Goal: Task Accomplishment & Management: Manage account settings

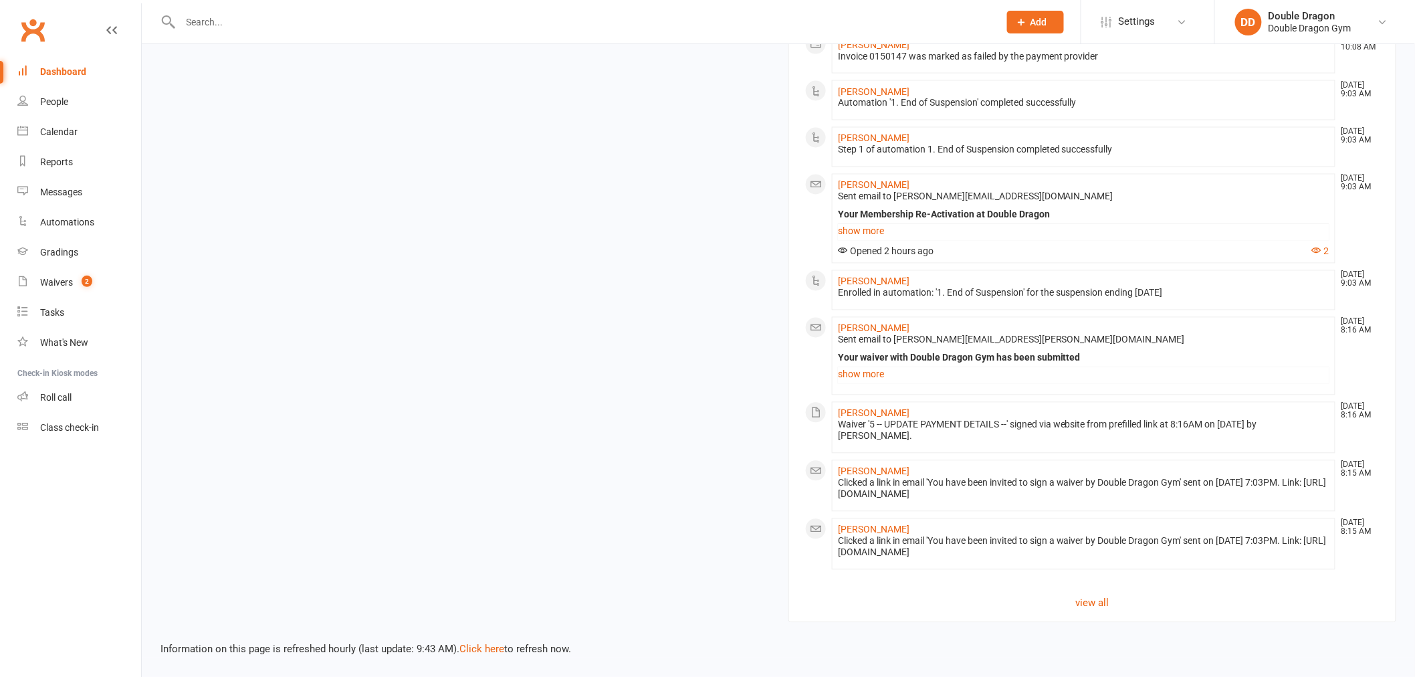
scroll to position [988, 0]
click at [54, 286] on div "Waivers" at bounding box center [56, 282] width 33 height 11
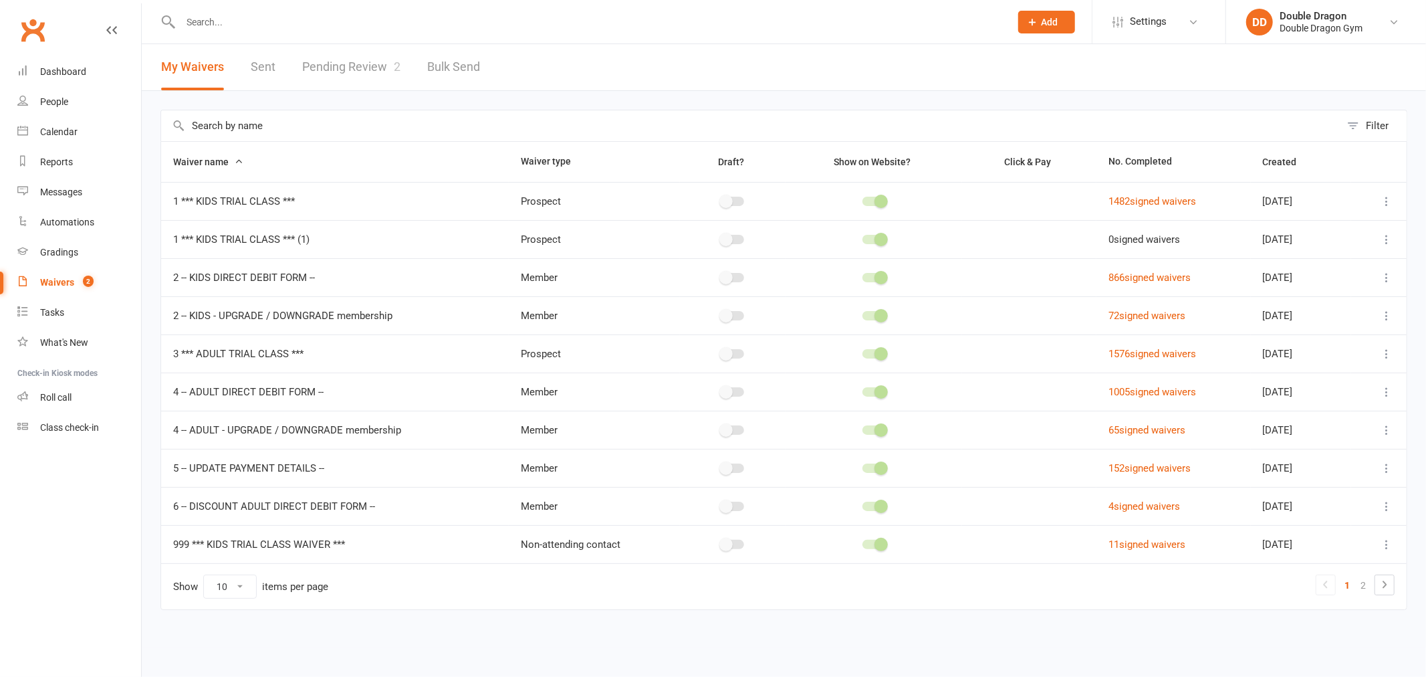
click at [351, 65] on link "Pending Review 2" at bounding box center [351, 67] width 98 height 46
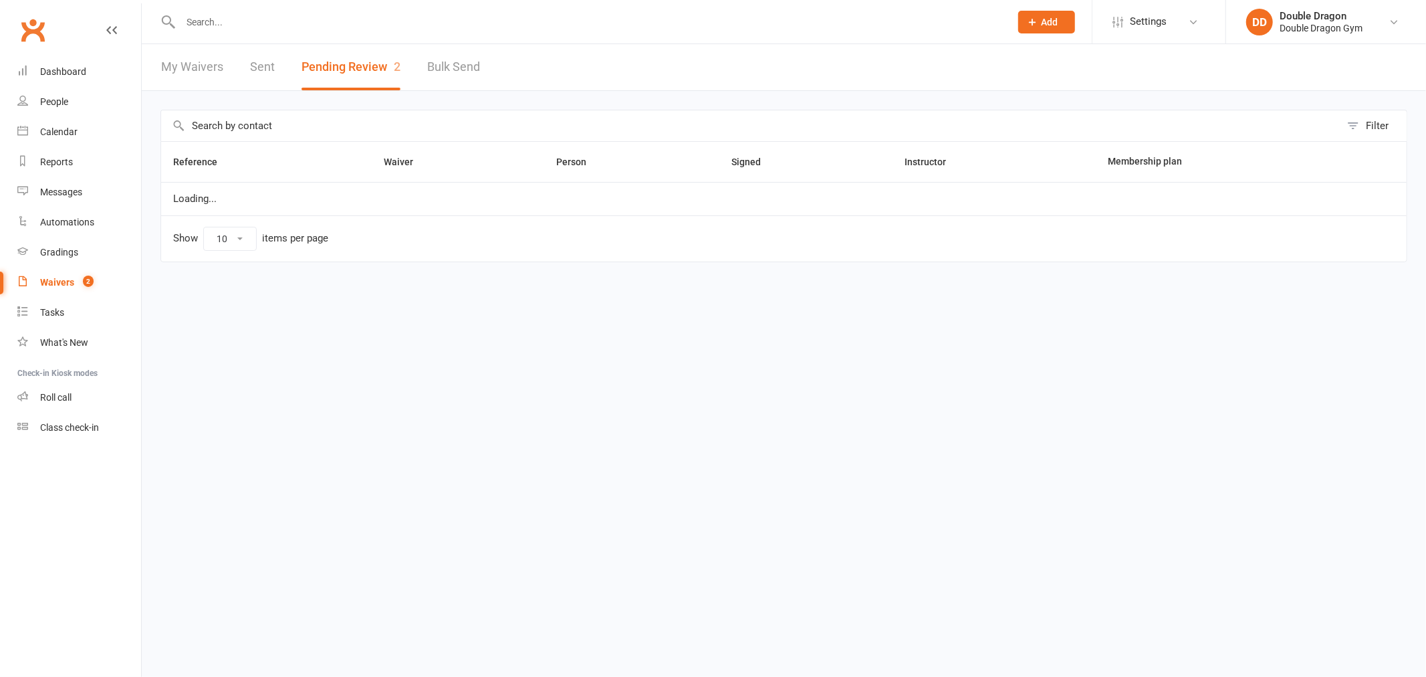
select select "100"
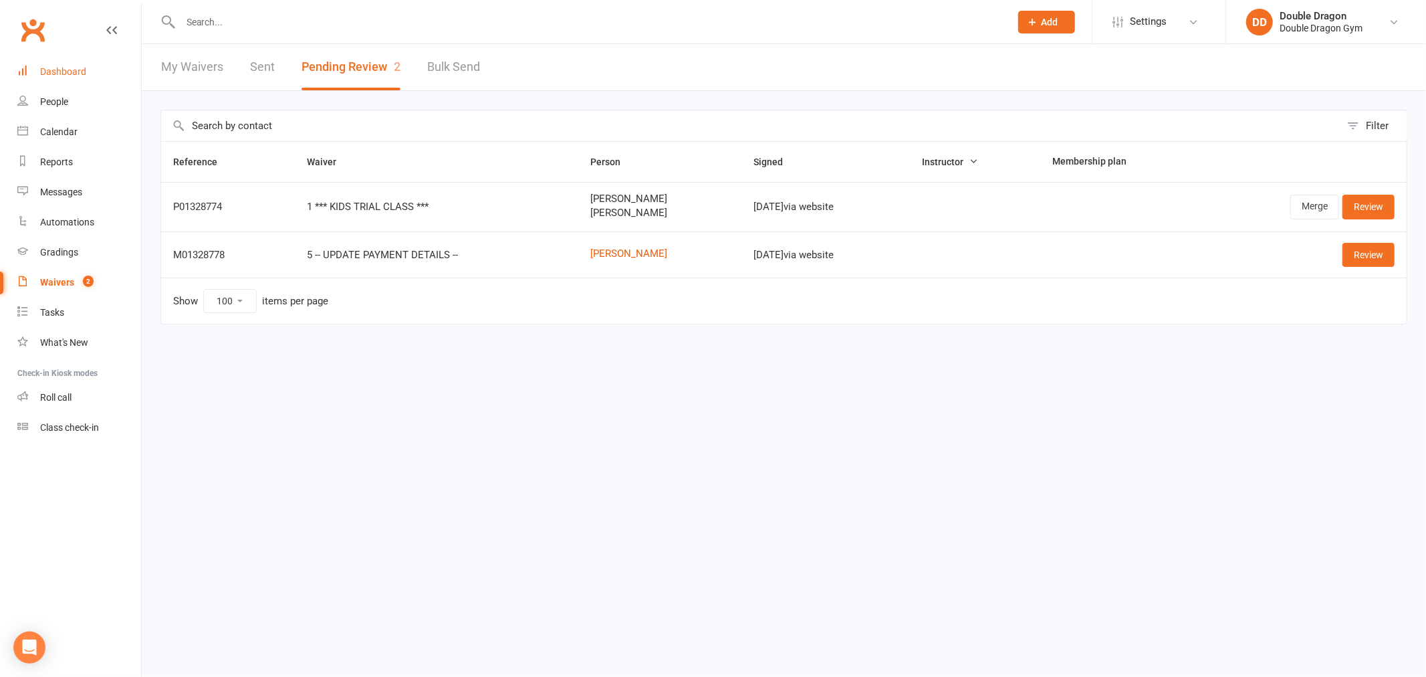
click at [65, 61] on link "Dashboard" at bounding box center [79, 72] width 124 height 30
